Goal: Transaction & Acquisition: Purchase product/service

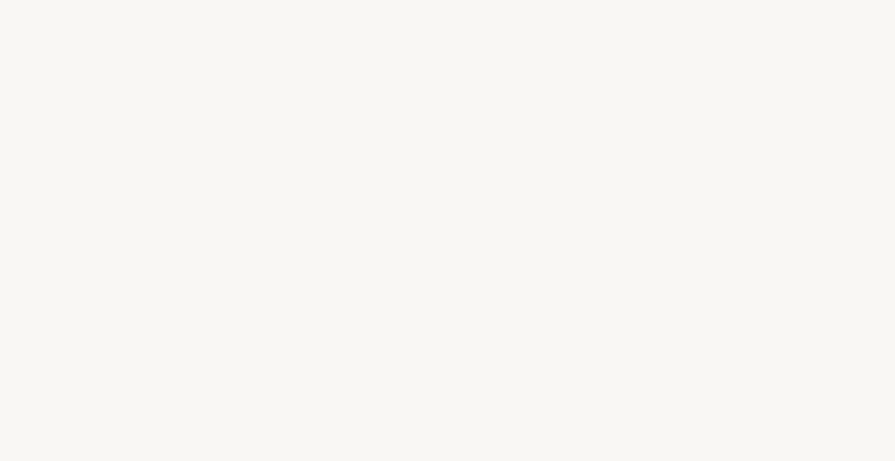
select select "NZ"
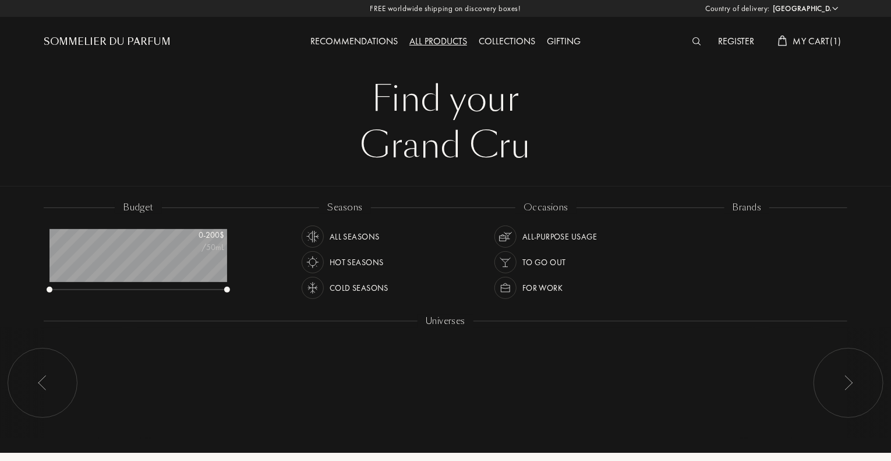
scroll to position [58, 178]
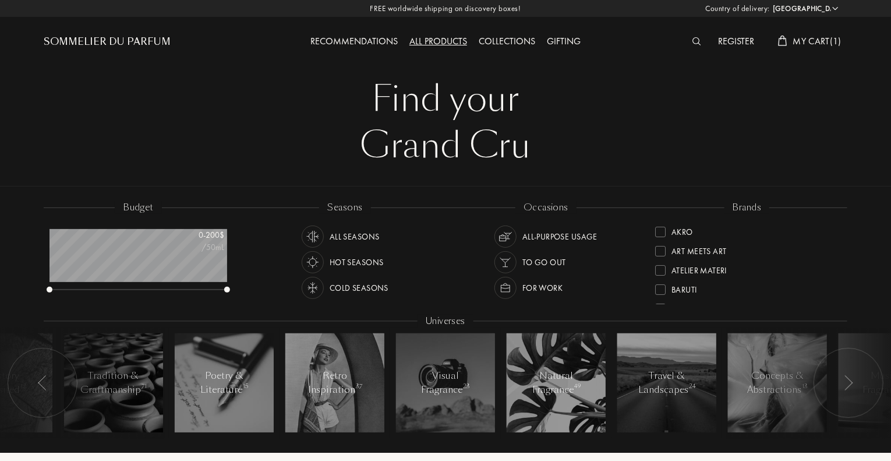
click at [798, 41] on span "My Cart ( 1 )" at bounding box center [818, 41] width 48 height 12
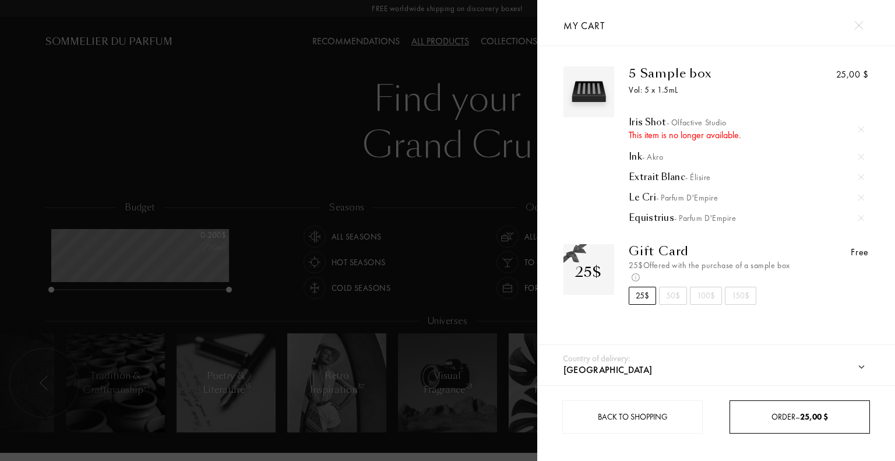
click at [773, 405] on div "Order – 25,00 $" at bounding box center [799, 416] width 140 height 33
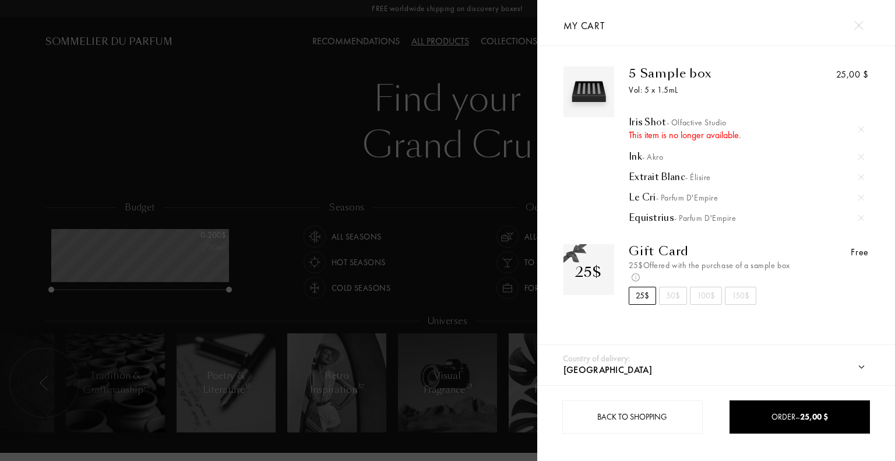
click at [431, 198] on div at bounding box center [268, 230] width 537 height 461
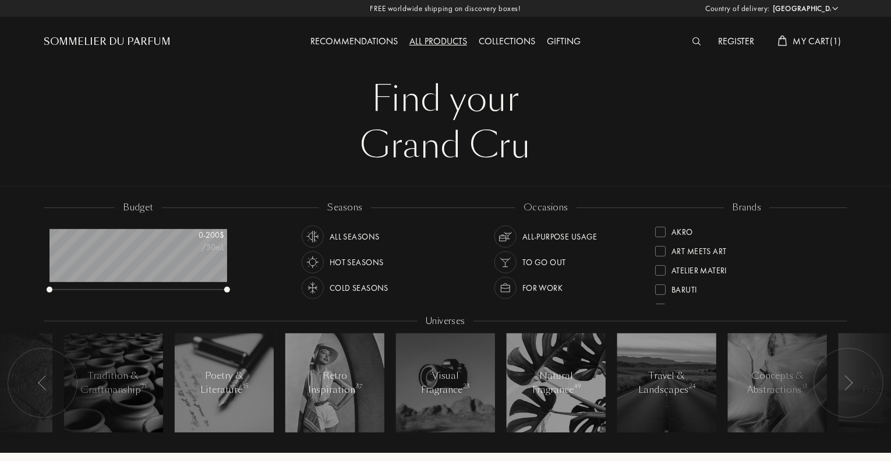
click at [816, 51] on div "Register My Cart ( 1 )" at bounding box center [747, 32] width 201 height 64
click at [812, 40] on span "My Cart ( 1 )" at bounding box center [818, 41] width 48 height 12
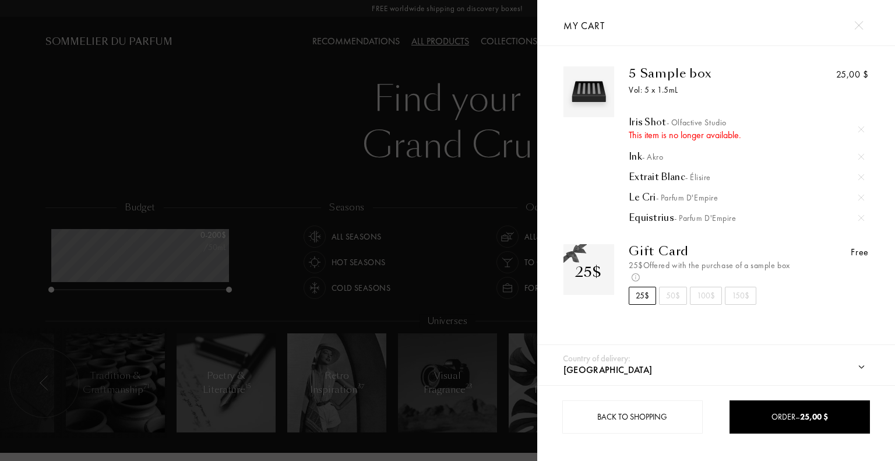
click at [858, 129] on img at bounding box center [861, 129] width 6 height 6
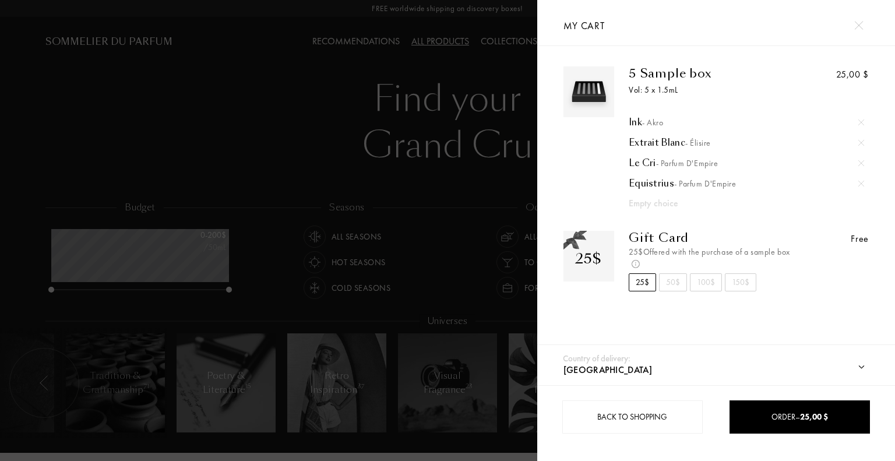
click at [457, 192] on div at bounding box center [268, 230] width 537 height 461
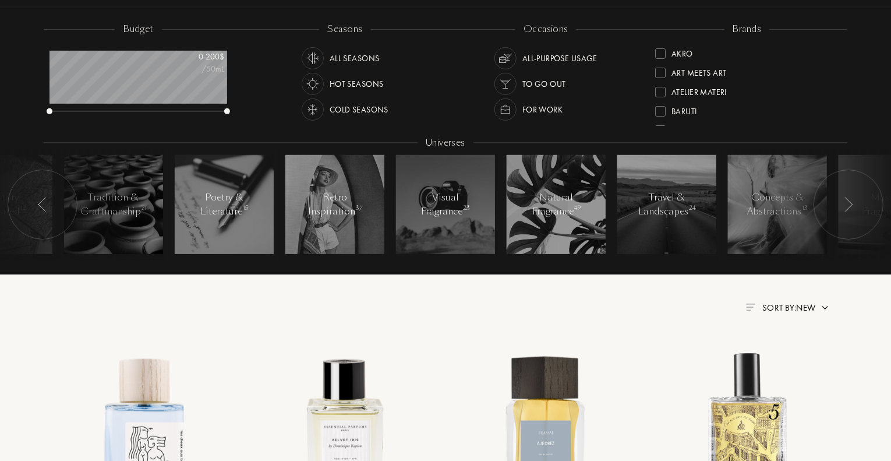
scroll to position [179, 0]
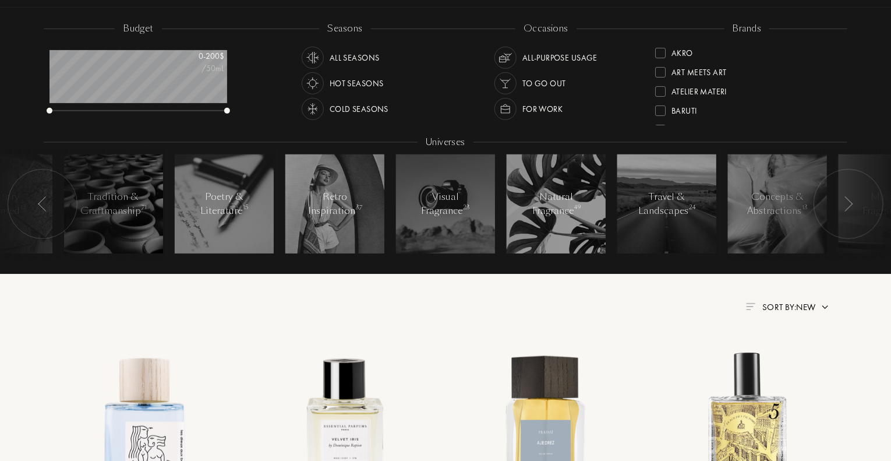
click at [349, 77] on div "Hot Seasons" at bounding box center [357, 83] width 54 height 22
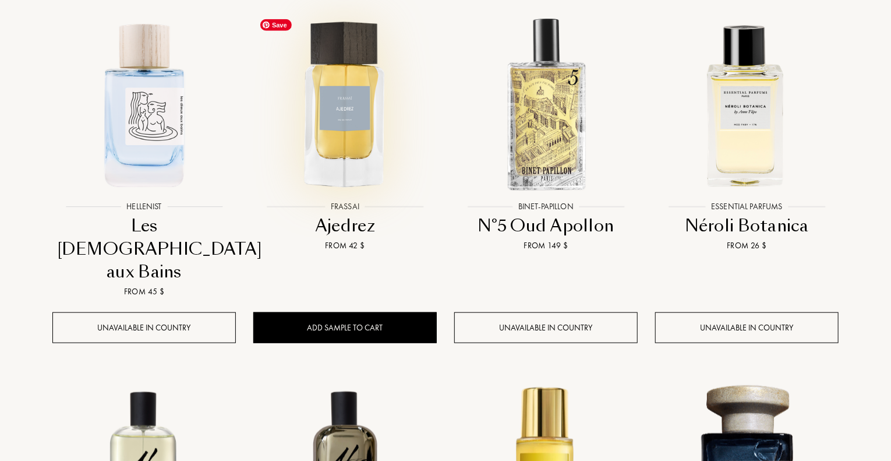
scroll to position [516, 0]
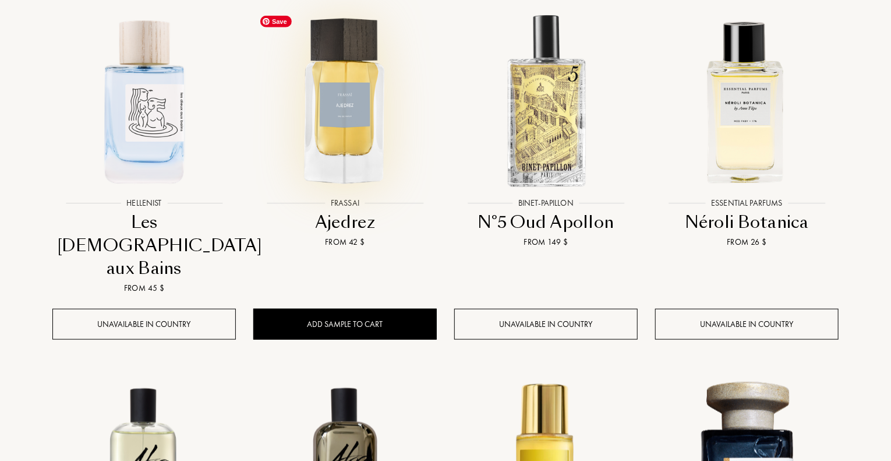
click at [356, 188] on img at bounding box center [345, 100] width 181 height 181
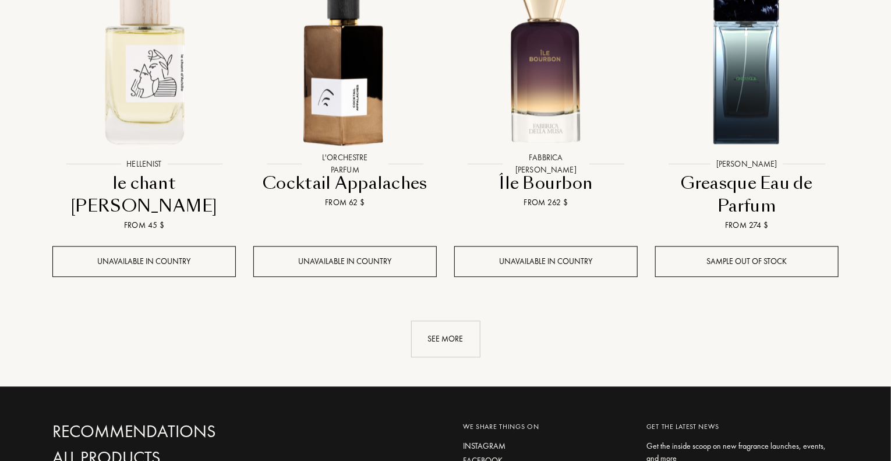
scroll to position [1235, 0]
click at [437, 320] on div "See more" at bounding box center [445, 338] width 69 height 37
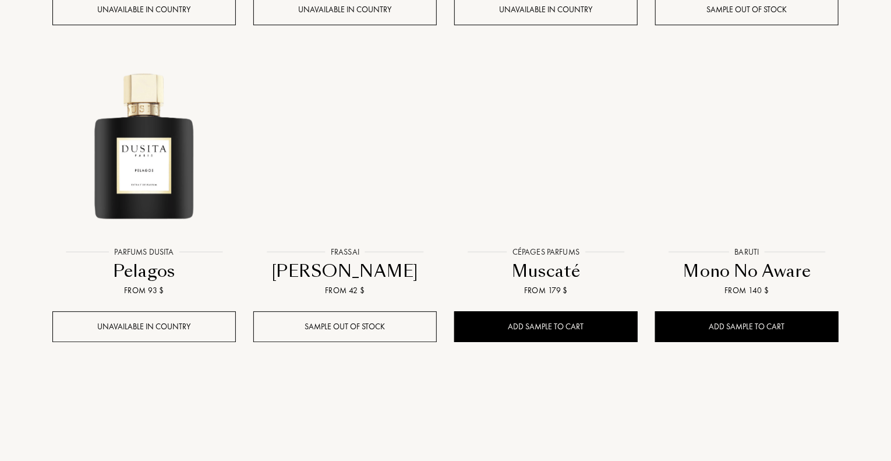
scroll to position [1484, 0]
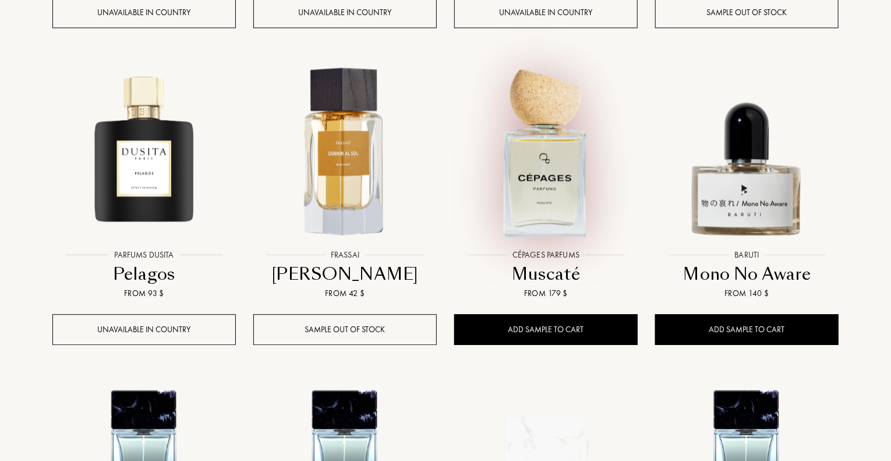
click at [573, 217] on div at bounding box center [546, 161] width 201 height 227
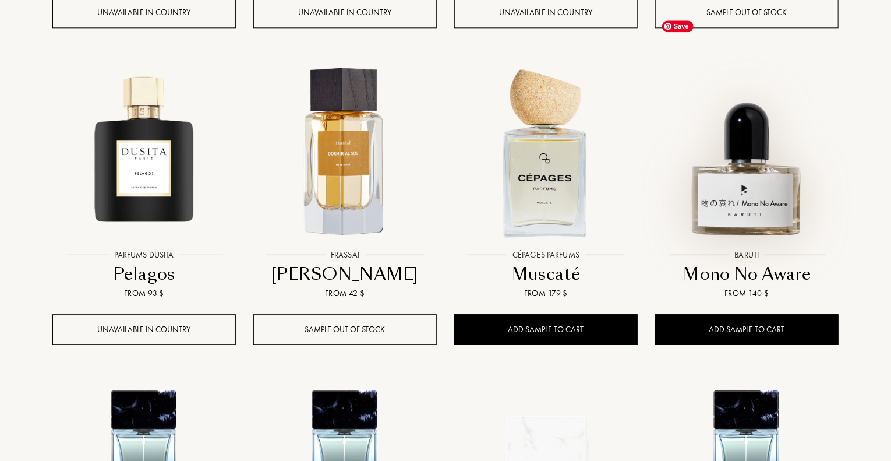
click at [739, 178] on img at bounding box center [747, 151] width 181 height 181
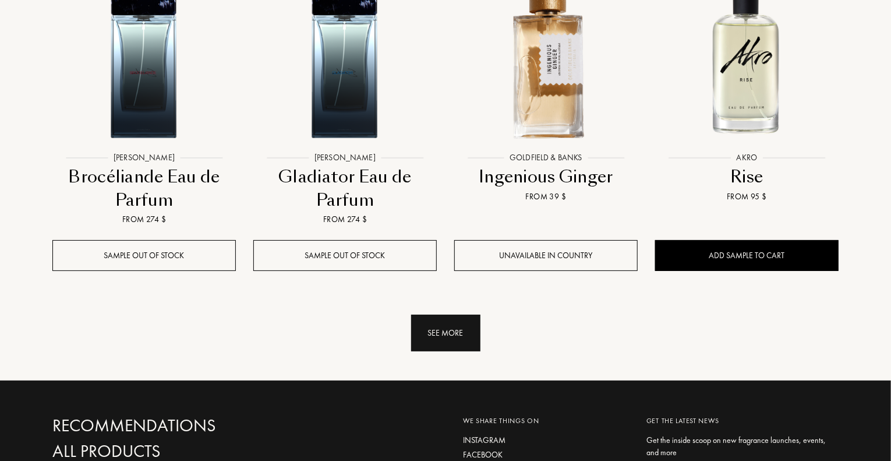
scroll to position [2232, 0]
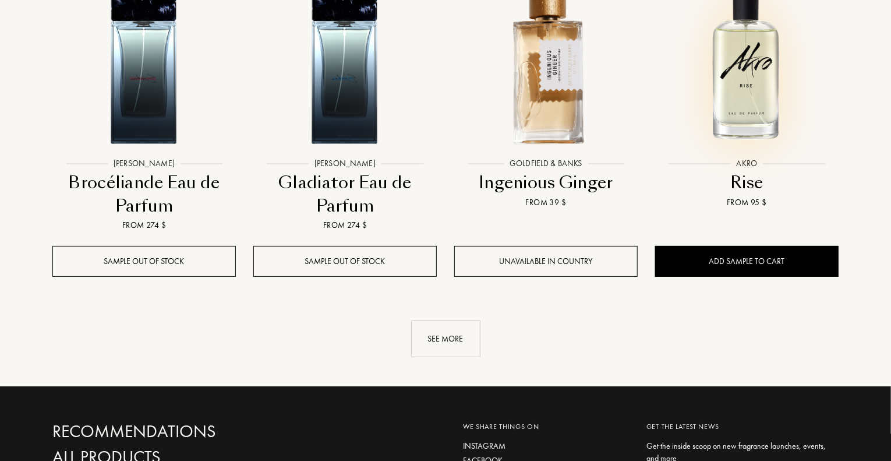
click at [753, 83] on img at bounding box center [747, 60] width 181 height 181
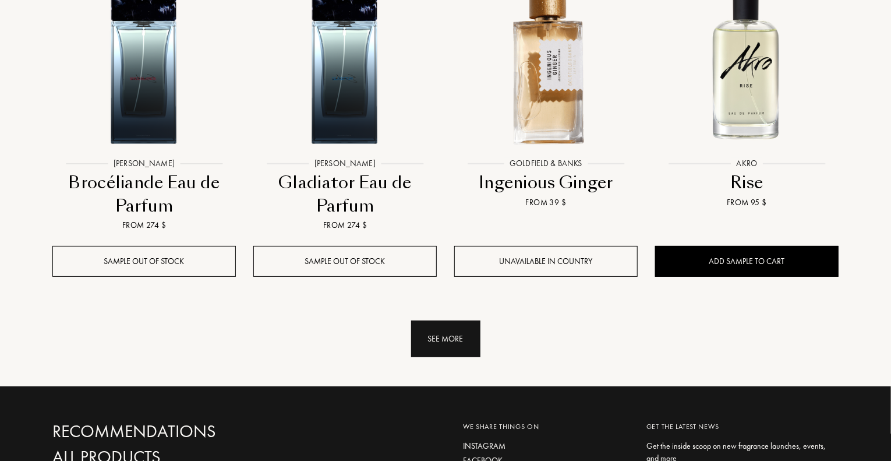
click at [445, 320] on div "See more" at bounding box center [445, 338] width 69 height 37
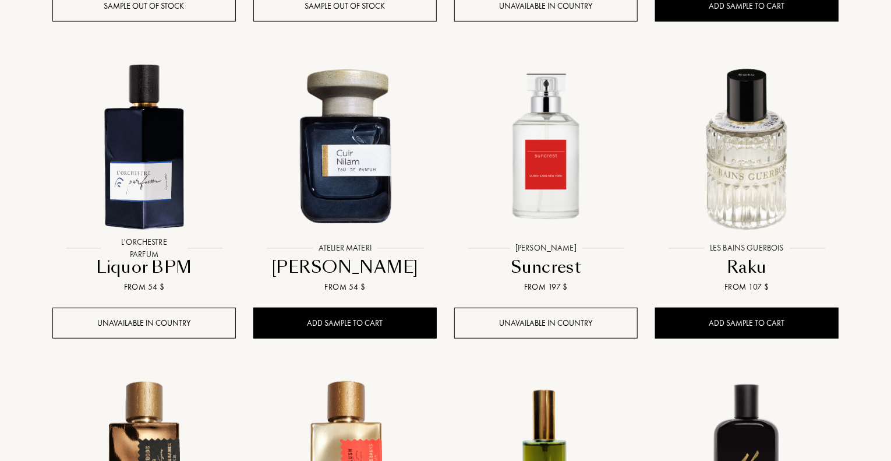
scroll to position [2489, 0]
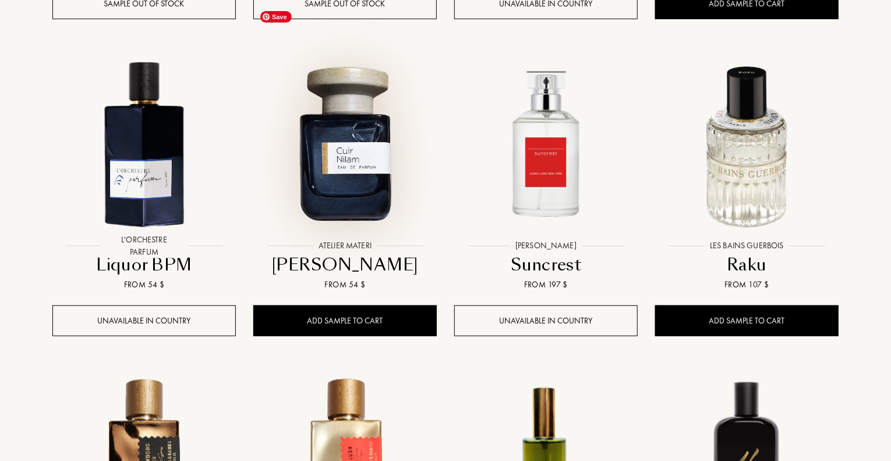
click at [382, 158] on img at bounding box center [345, 142] width 181 height 181
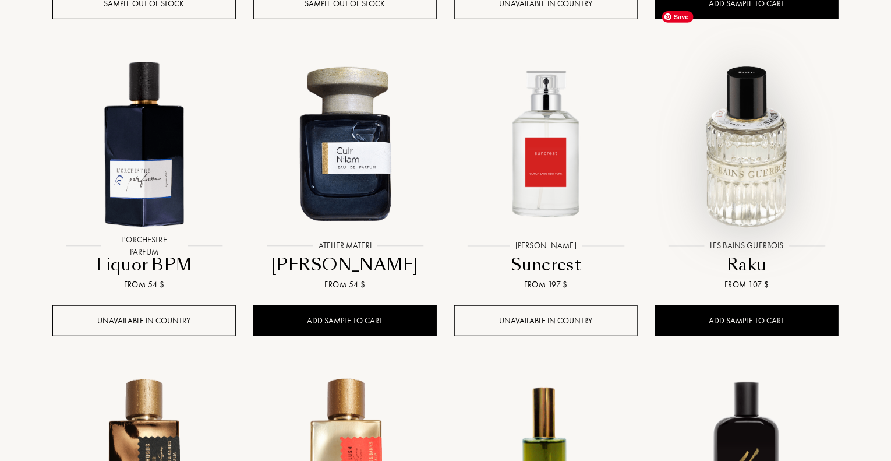
click at [764, 156] on img at bounding box center [747, 142] width 181 height 181
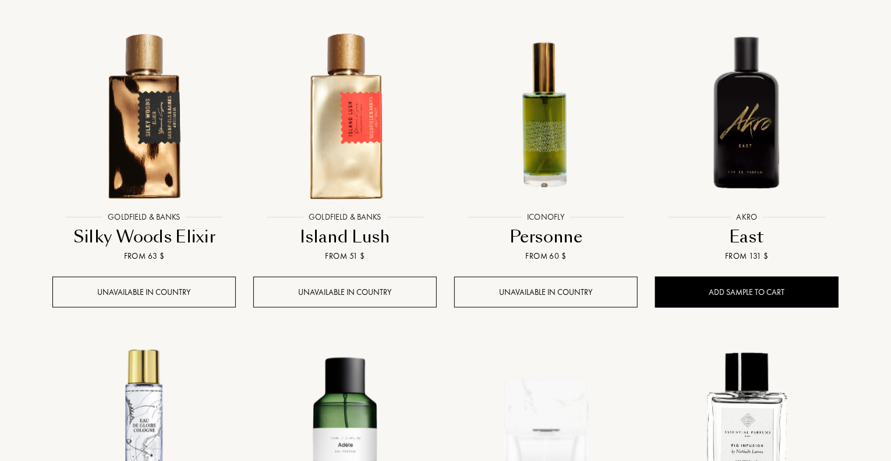
scroll to position [2848, 0]
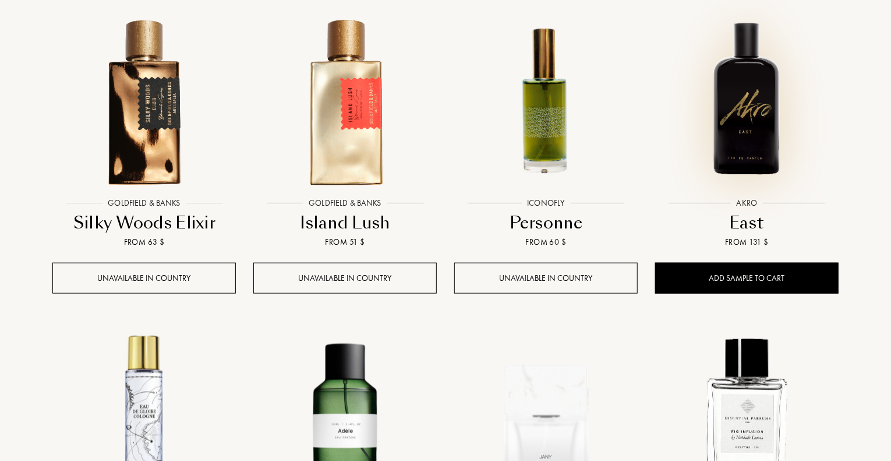
click at [744, 114] on img at bounding box center [747, 100] width 181 height 181
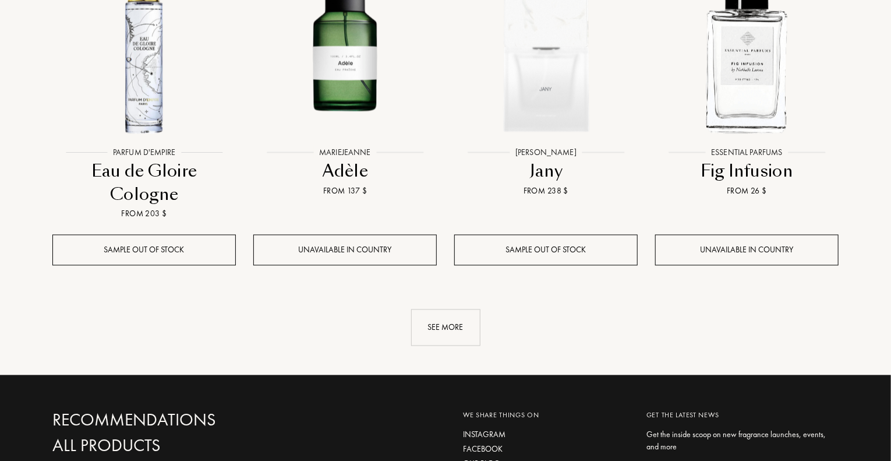
scroll to position [3235, 0]
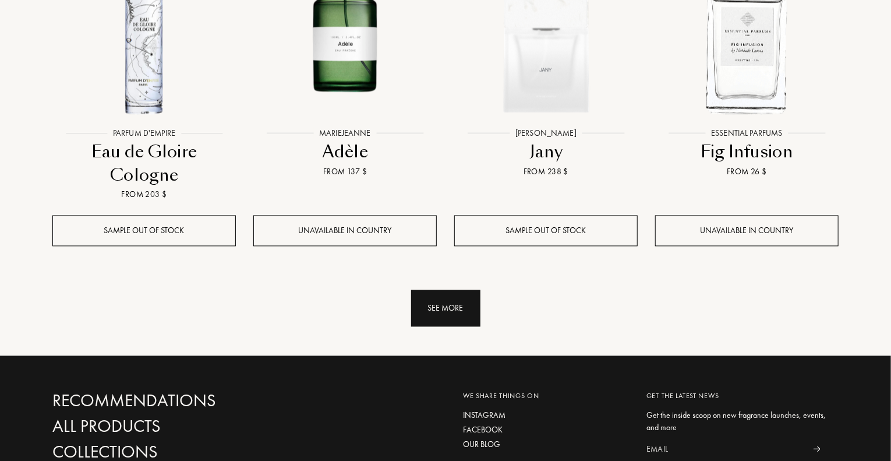
click at [447, 290] on div "See more" at bounding box center [445, 308] width 69 height 37
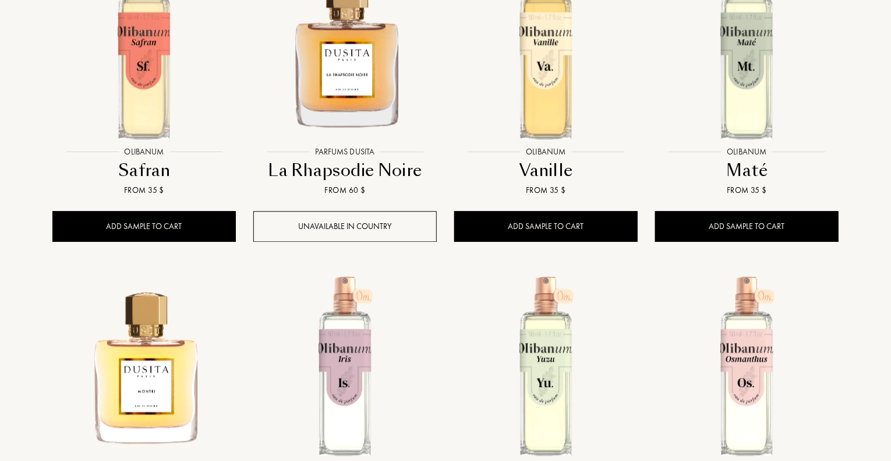
scroll to position [3556, 0]
click at [718, 64] on img at bounding box center [747, 48] width 181 height 181
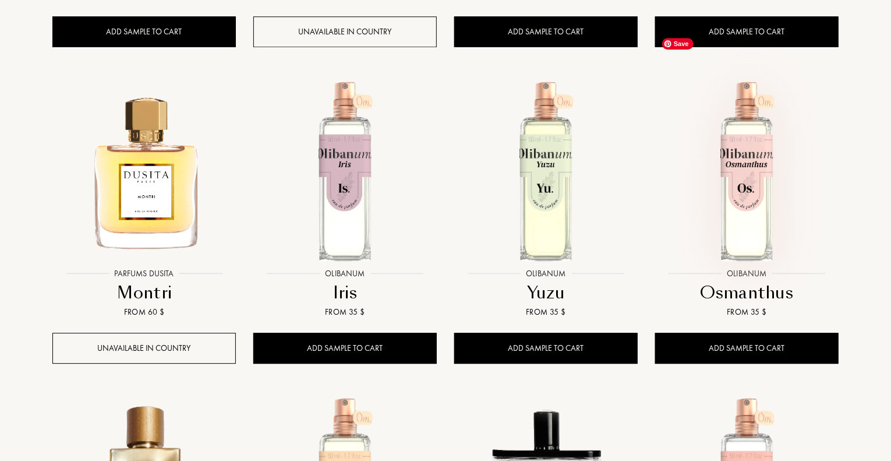
scroll to position [3768, 0]
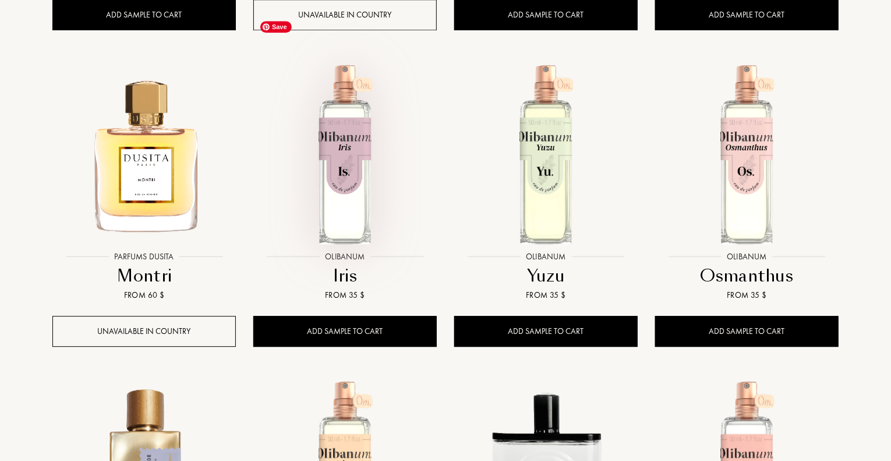
click at [343, 175] on img at bounding box center [345, 154] width 181 height 181
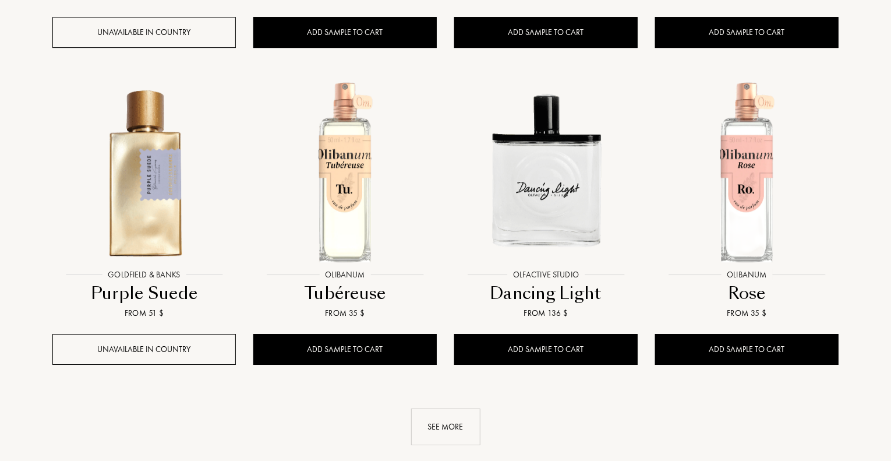
scroll to position [4069, 0]
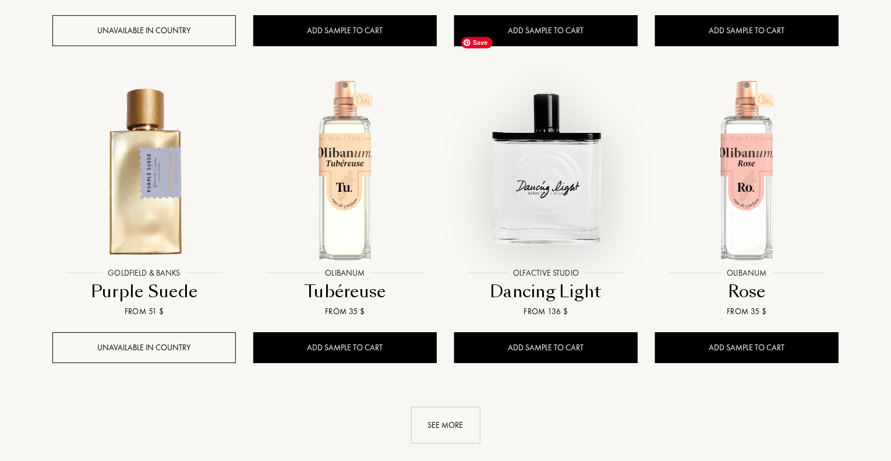
click at [529, 200] on img at bounding box center [546, 169] width 181 height 181
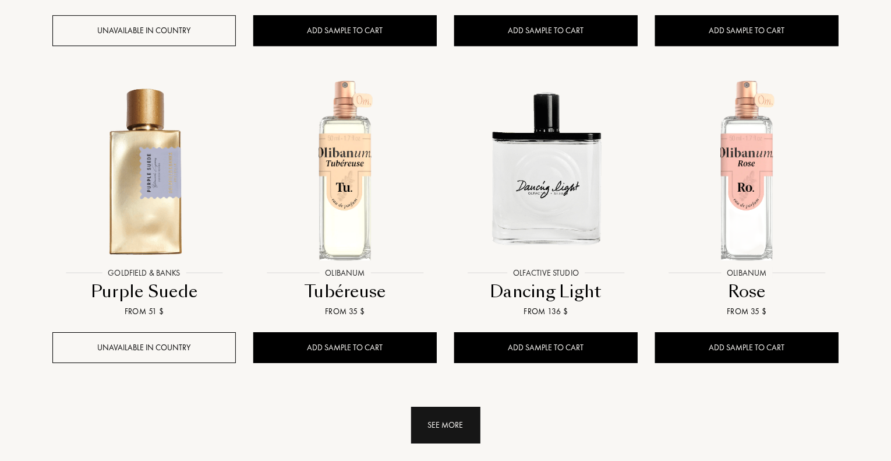
click at [432, 407] on div "See more" at bounding box center [445, 425] width 69 height 37
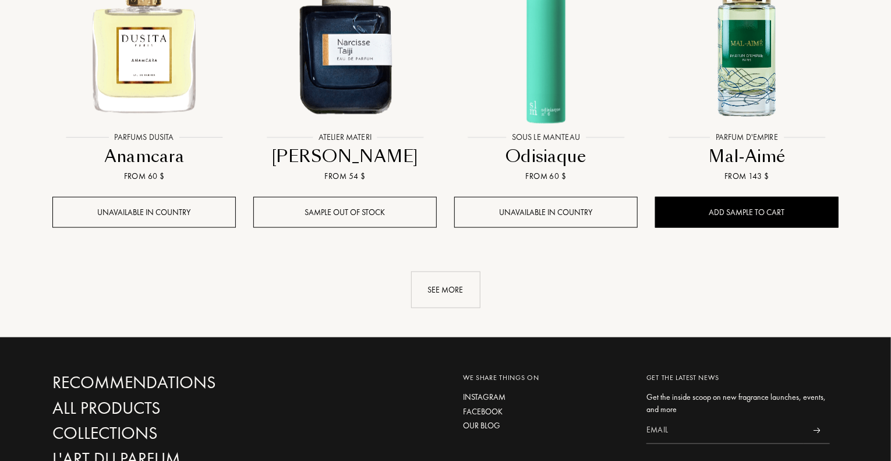
scroll to position [5035, 0]
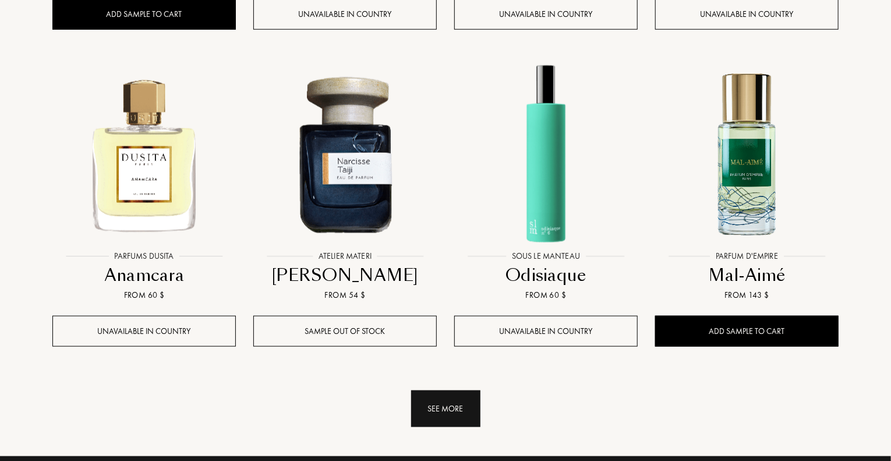
click at [442, 390] on div "See more" at bounding box center [445, 408] width 69 height 37
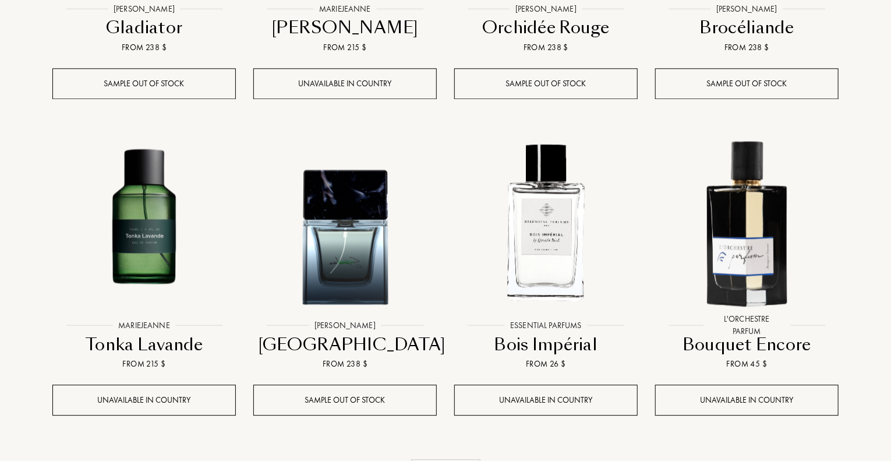
scroll to position [6006, 0]
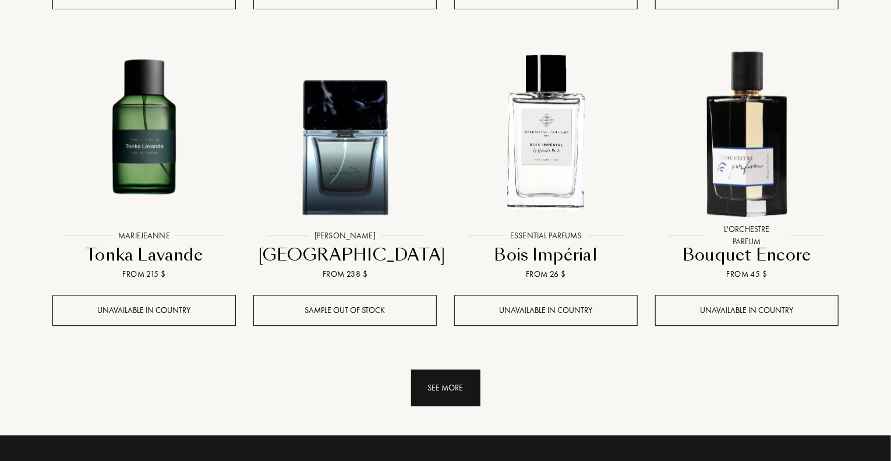
click at [430, 369] on div "See more" at bounding box center [445, 387] width 69 height 37
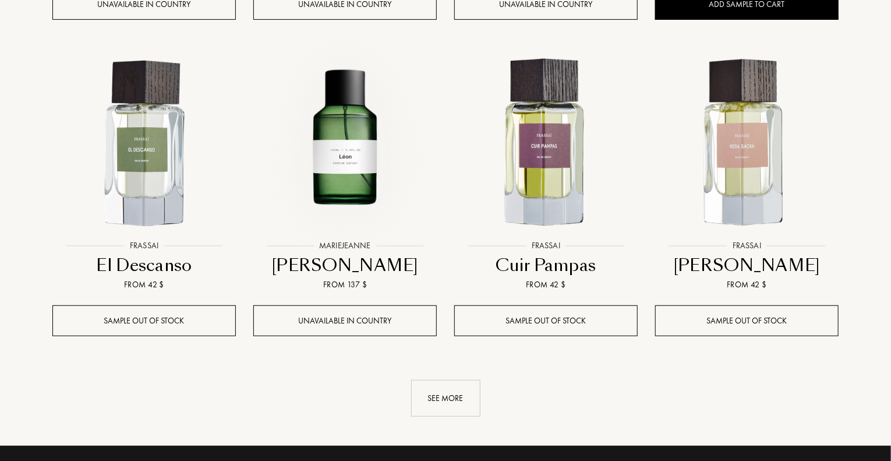
scroll to position [7032, 0]
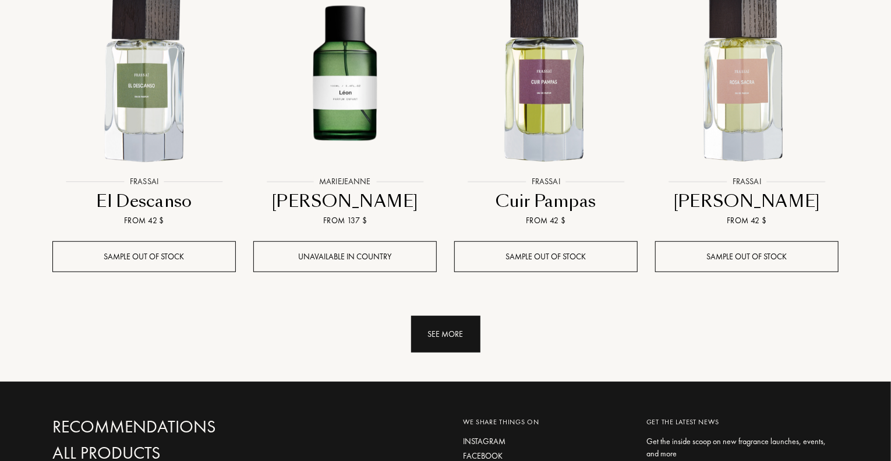
click at [457, 316] on div "See more" at bounding box center [445, 334] width 69 height 37
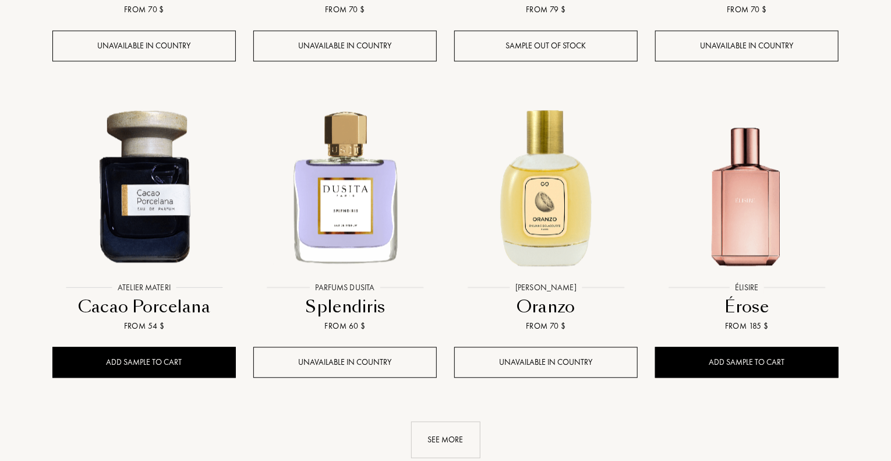
scroll to position [7936, 0]
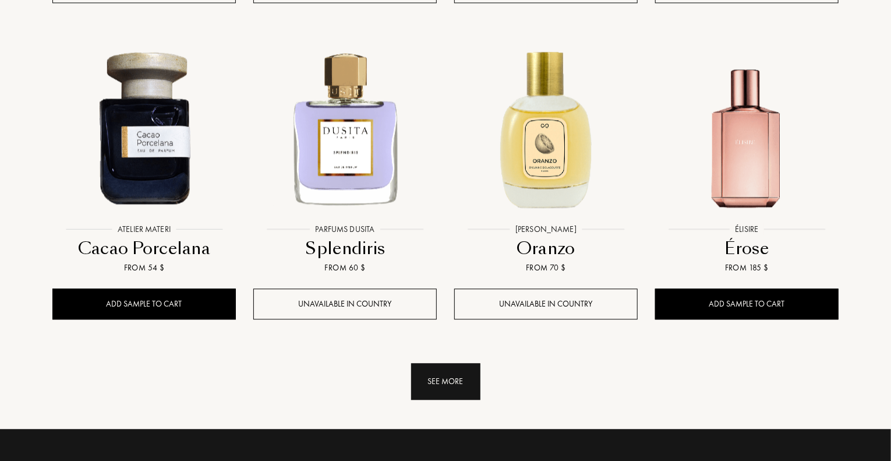
click at [443, 363] on div "See more" at bounding box center [445, 381] width 69 height 37
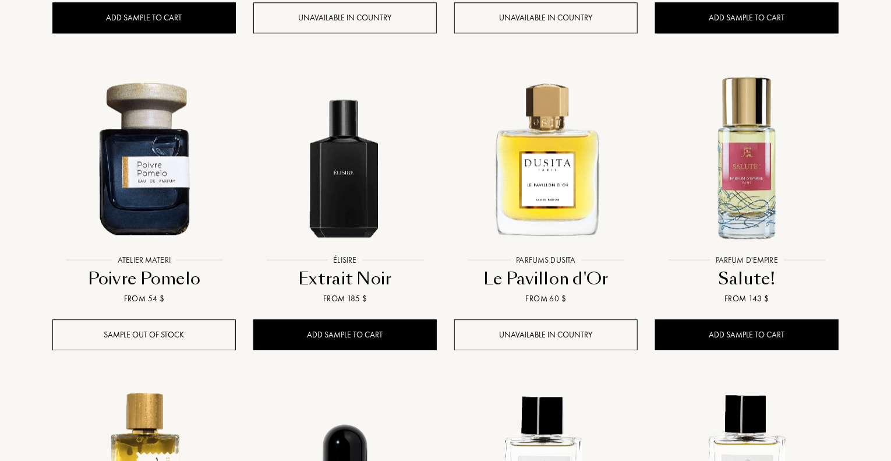
scroll to position [8222, 0]
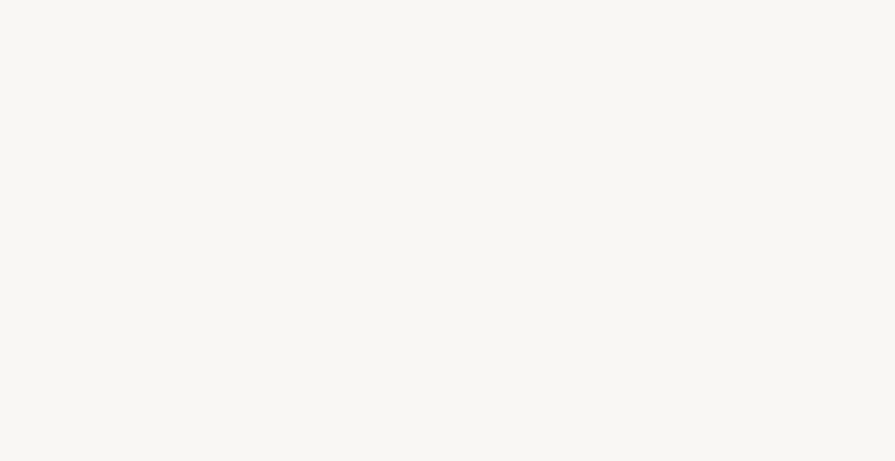
select select "NZ"
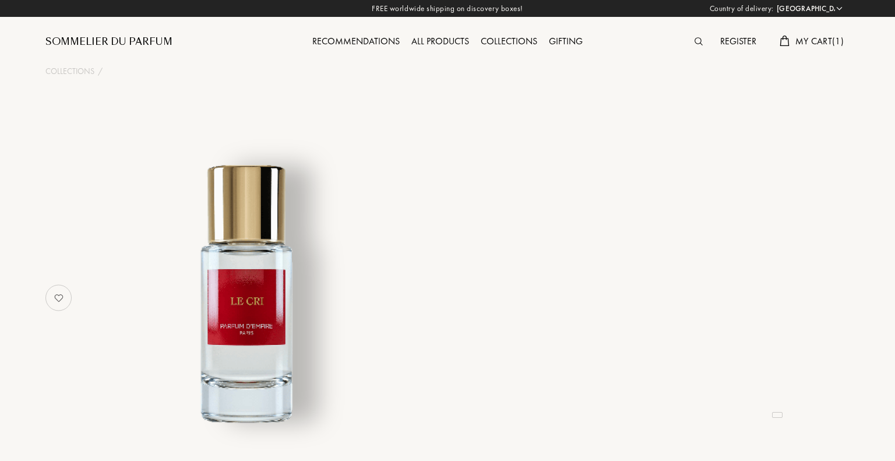
select select "NZ"
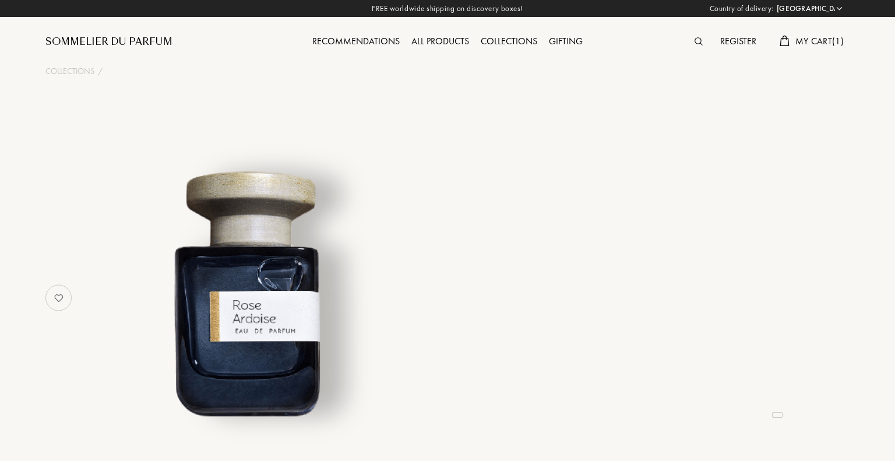
select select "NZ"
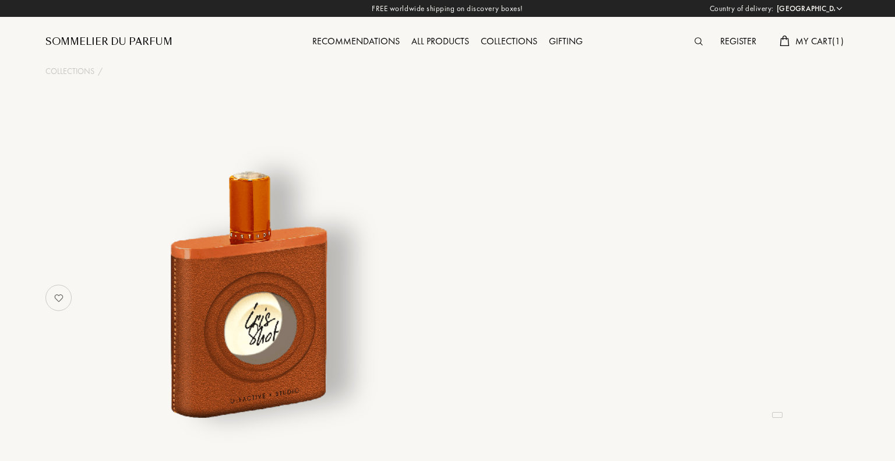
select select "NZ"
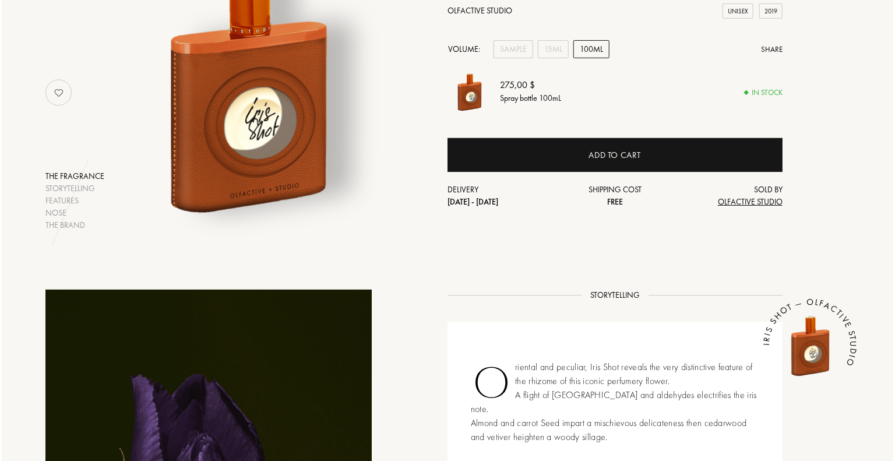
scroll to position [16, 0]
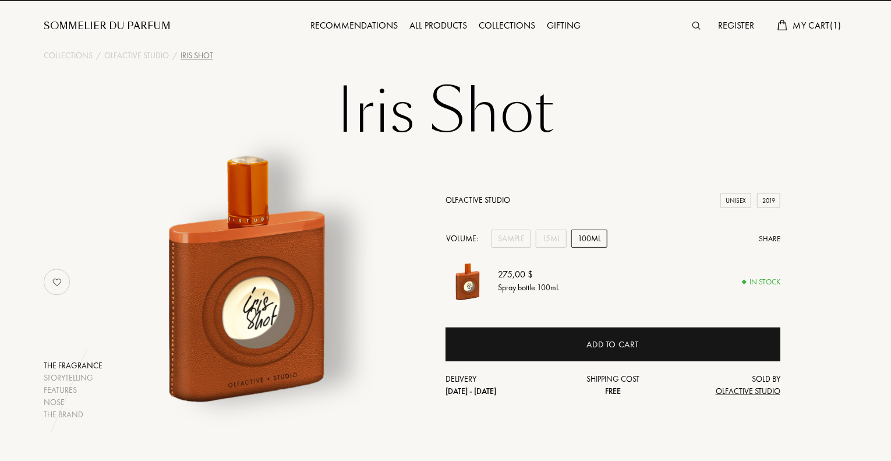
click at [788, 17] on div "Register My Cart ( 1 )" at bounding box center [747, 16] width 201 height 64
click at [790, 23] on div "My Cart ( 1 )" at bounding box center [810, 26] width 76 height 15
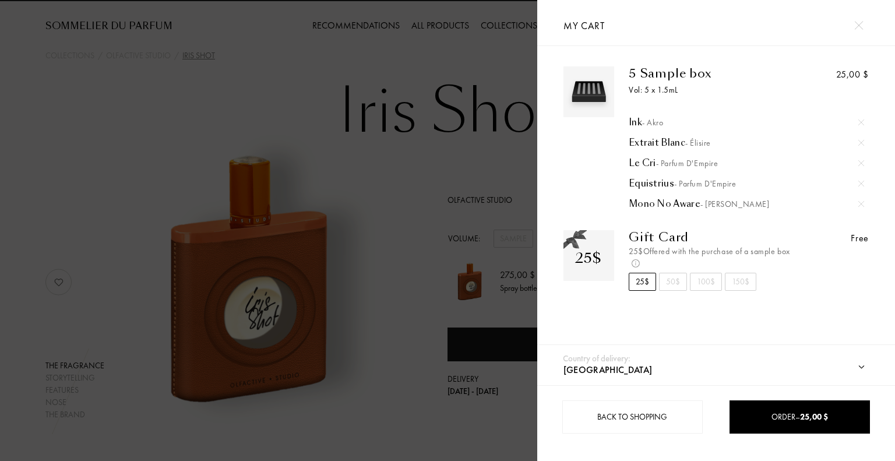
click at [634, 121] on div "Ink - Akro" at bounding box center [746, 123] width 235 height 12
click at [664, 144] on div "Extrait Blanc - Élisire" at bounding box center [746, 143] width 235 height 12
click at [635, 164] on div "Le Cri - Parfum d'Empire" at bounding box center [746, 163] width 235 height 12
click at [647, 182] on div "Equistrius - Parfum d'Empire" at bounding box center [746, 184] width 235 height 12
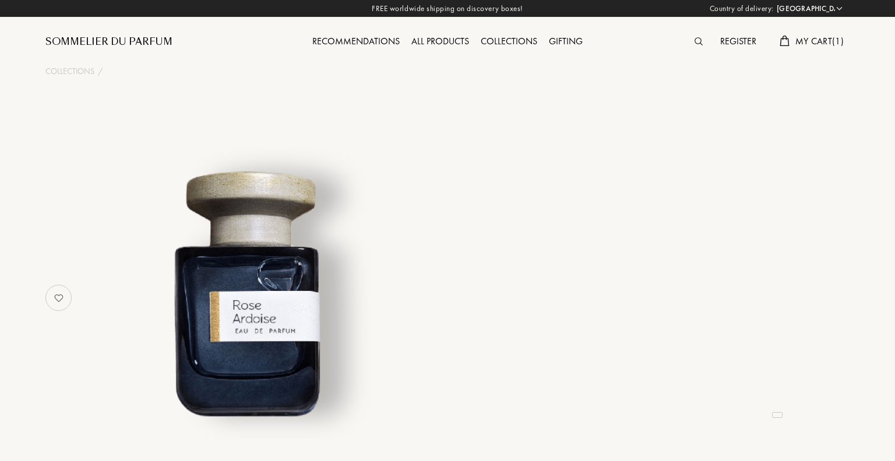
select select "NZ"
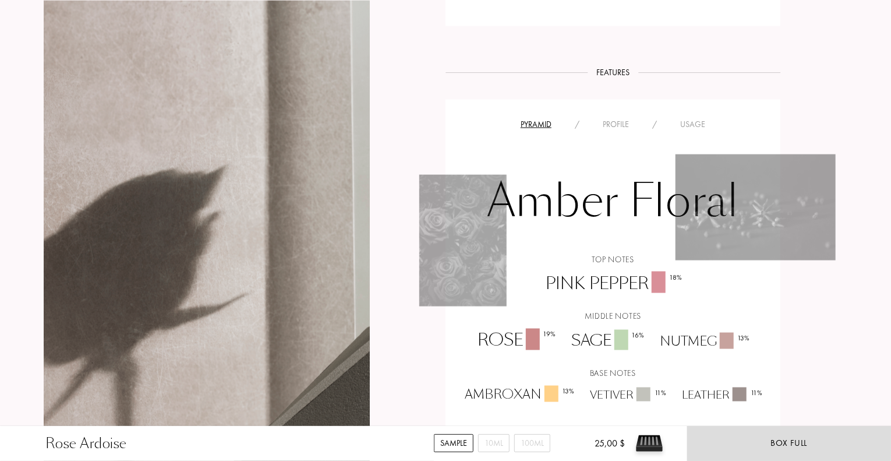
scroll to position [799, 0]
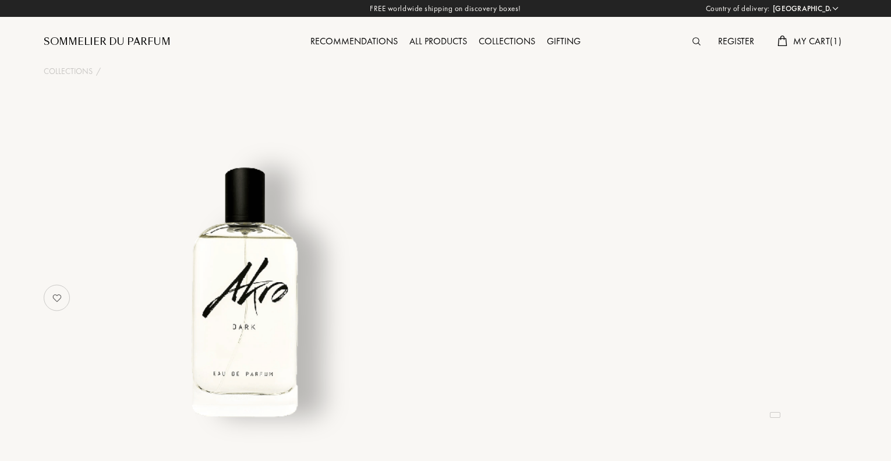
select select "NZ"
